Goal: Information Seeking & Learning: Learn about a topic

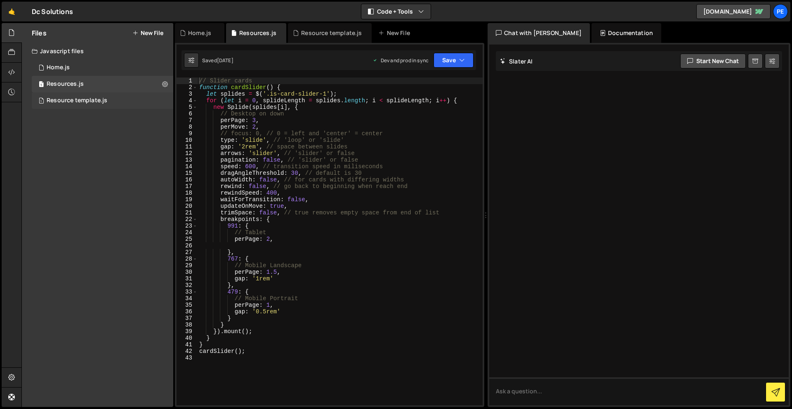
click at [74, 102] on div "Resource template.js" at bounding box center [77, 100] width 61 height 7
click at [12, 16] on link "🤙" at bounding box center [12, 12] width 20 height 20
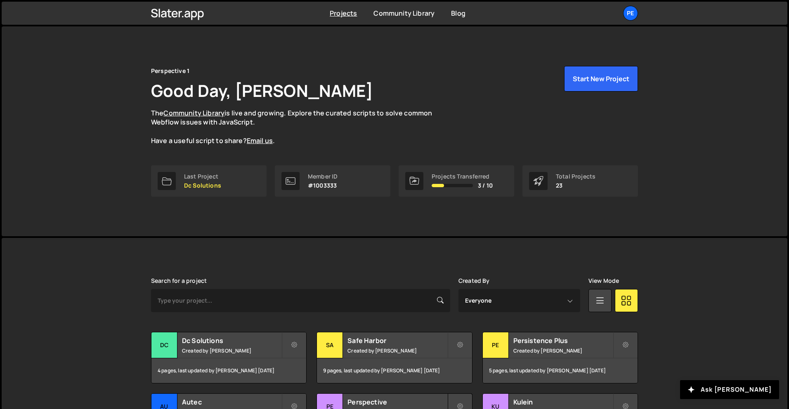
scroll to position [225, 0]
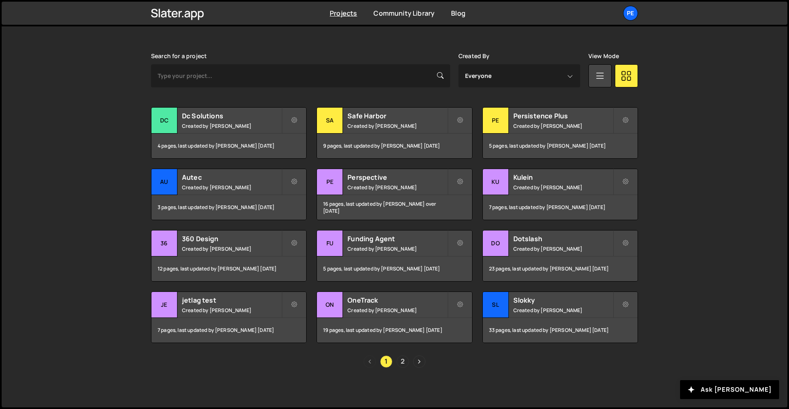
click at [400, 359] on link "2" at bounding box center [402, 362] width 12 height 12
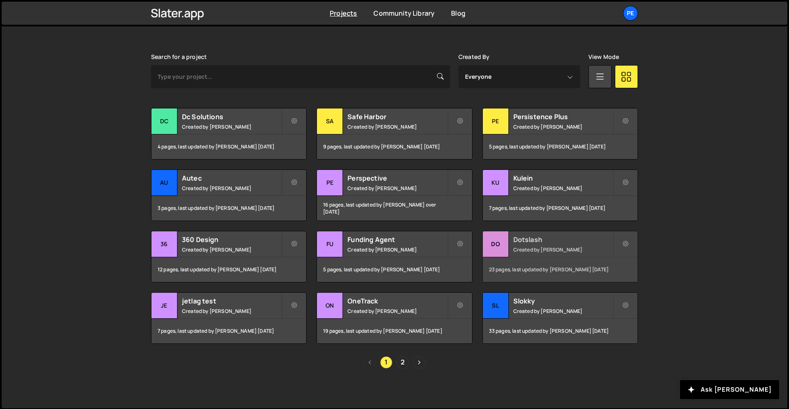
scroll to position [225, 0]
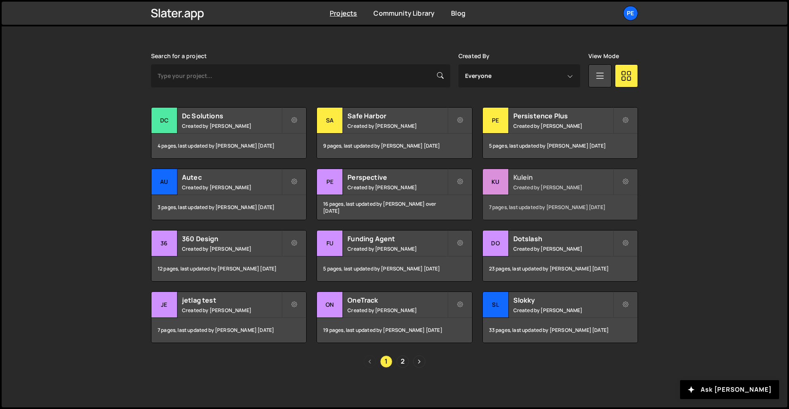
click at [546, 191] on small "Created by Rory Beurden" at bounding box center [562, 187] width 99 height 7
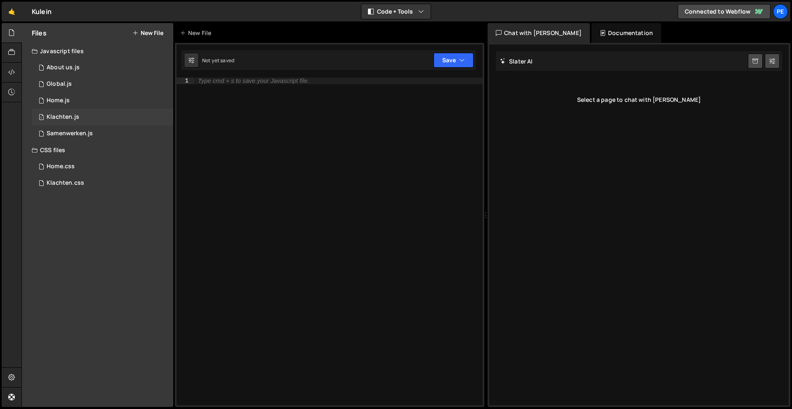
click at [64, 112] on div "1 Klachten.js 0" at bounding box center [103, 117] width 142 height 17
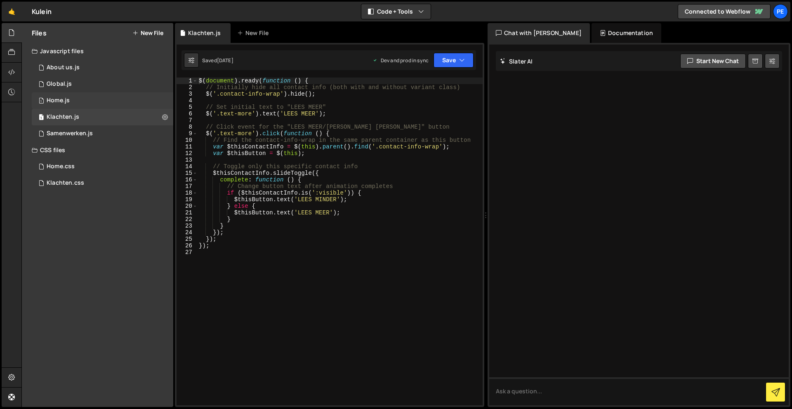
click at [65, 100] on div "Home.js" at bounding box center [58, 100] width 23 height 7
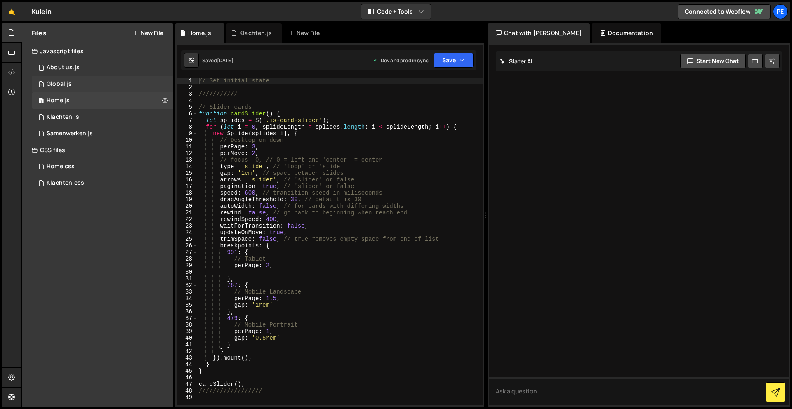
click at [66, 87] on div "Global.js" at bounding box center [59, 83] width 25 height 7
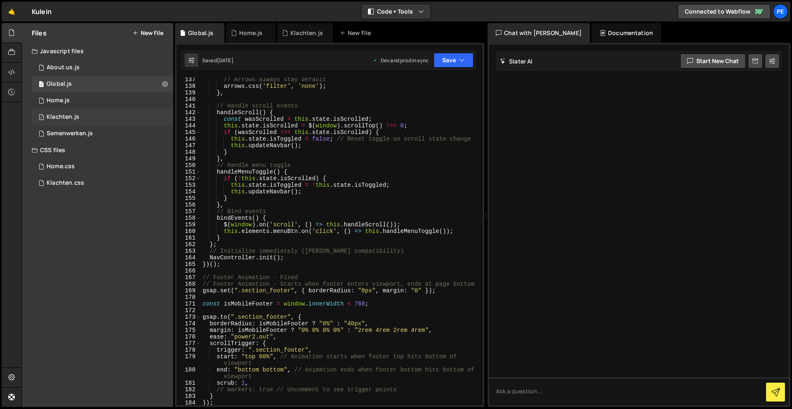
scroll to position [1029, 0]
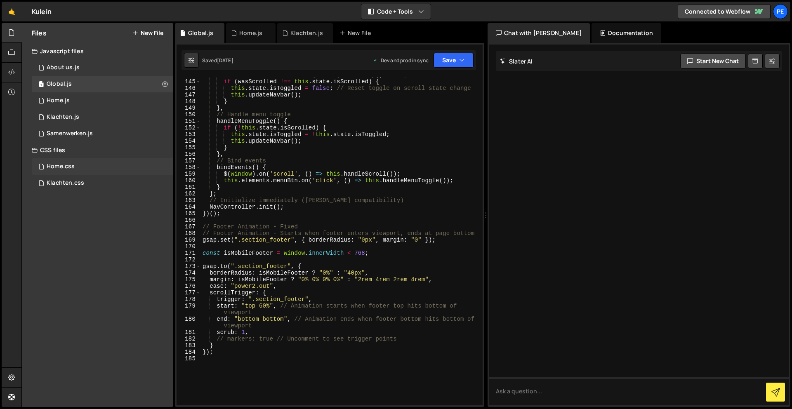
click at [64, 172] on div "Home.css 0" at bounding box center [103, 166] width 142 height 17
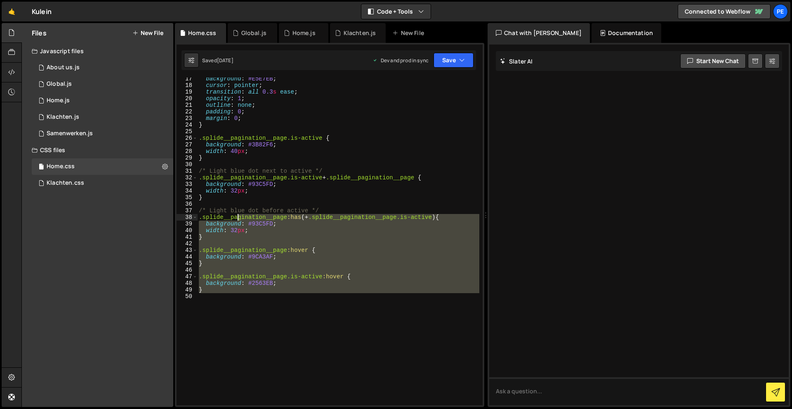
scroll to position [0, 0]
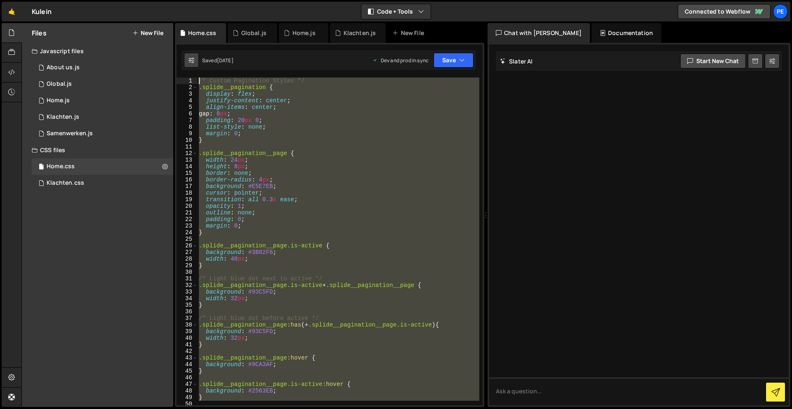
drag, startPoint x: 249, startPoint y: 290, endPoint x: 184, endPoint y: 62, distance: 236.7
click at [184, 62] on div "Debug Explain Copy Home.css Global.js Home.js Klachten.js New File Saved [DATE]…" at bounding box center [329, 215] width 309 height 385
type textarea "/* Custom Pagination Styles */ .splide__pagination {"
